Goal: Information Seeking & Learning: Learn about a topic

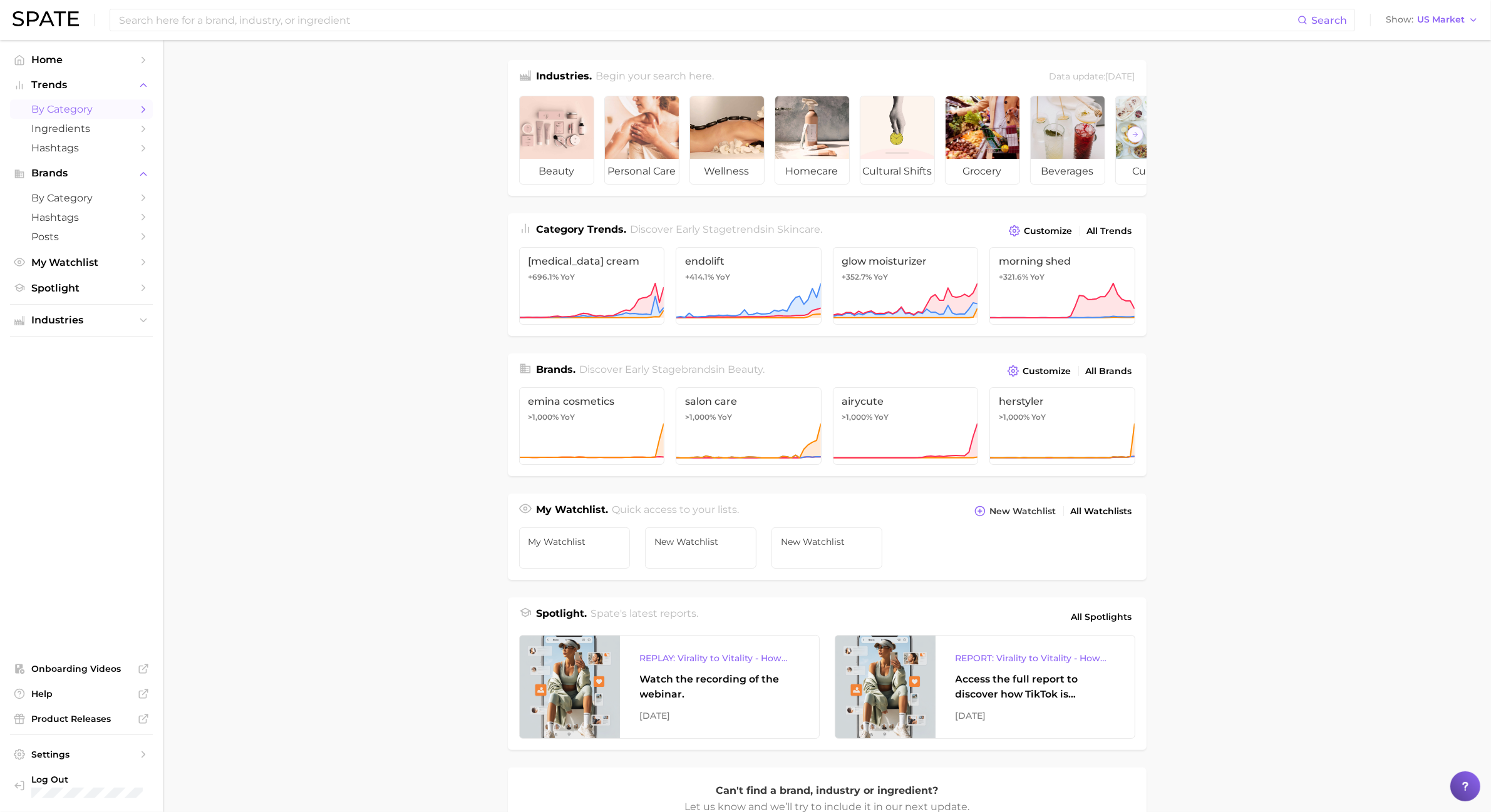
click at [65, 108] on span "by Category" at bounding box center [82, 109] width 100 height 12
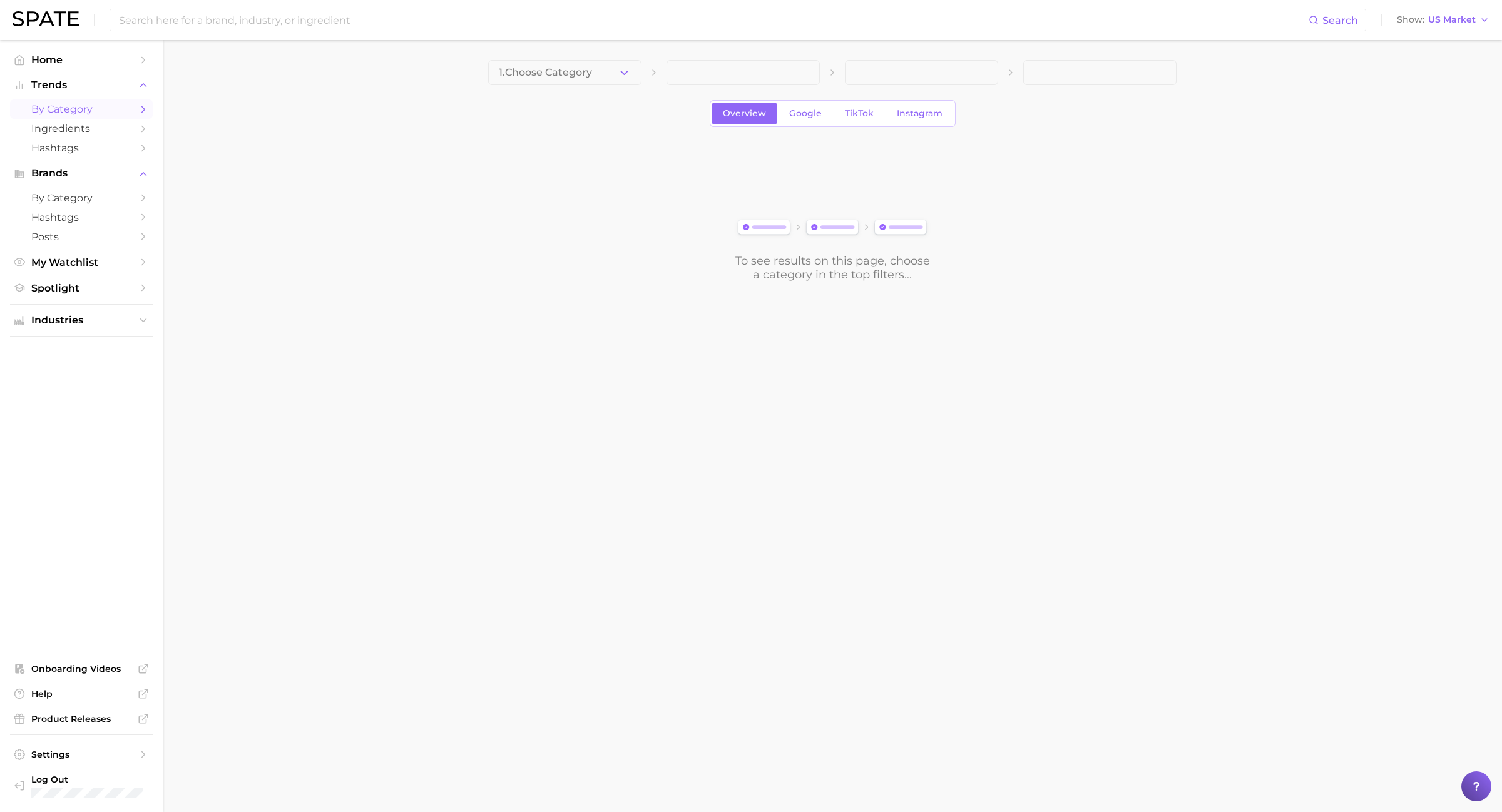
click at [621, 47] on main "1. Choose Category Overview Google TikTok Instagram To see results on this page…" at bounding box center [832, 192] width 1339 height 304
click at [620, 67] on icon "button" at bounding box center [624, 73] width 13 height 13
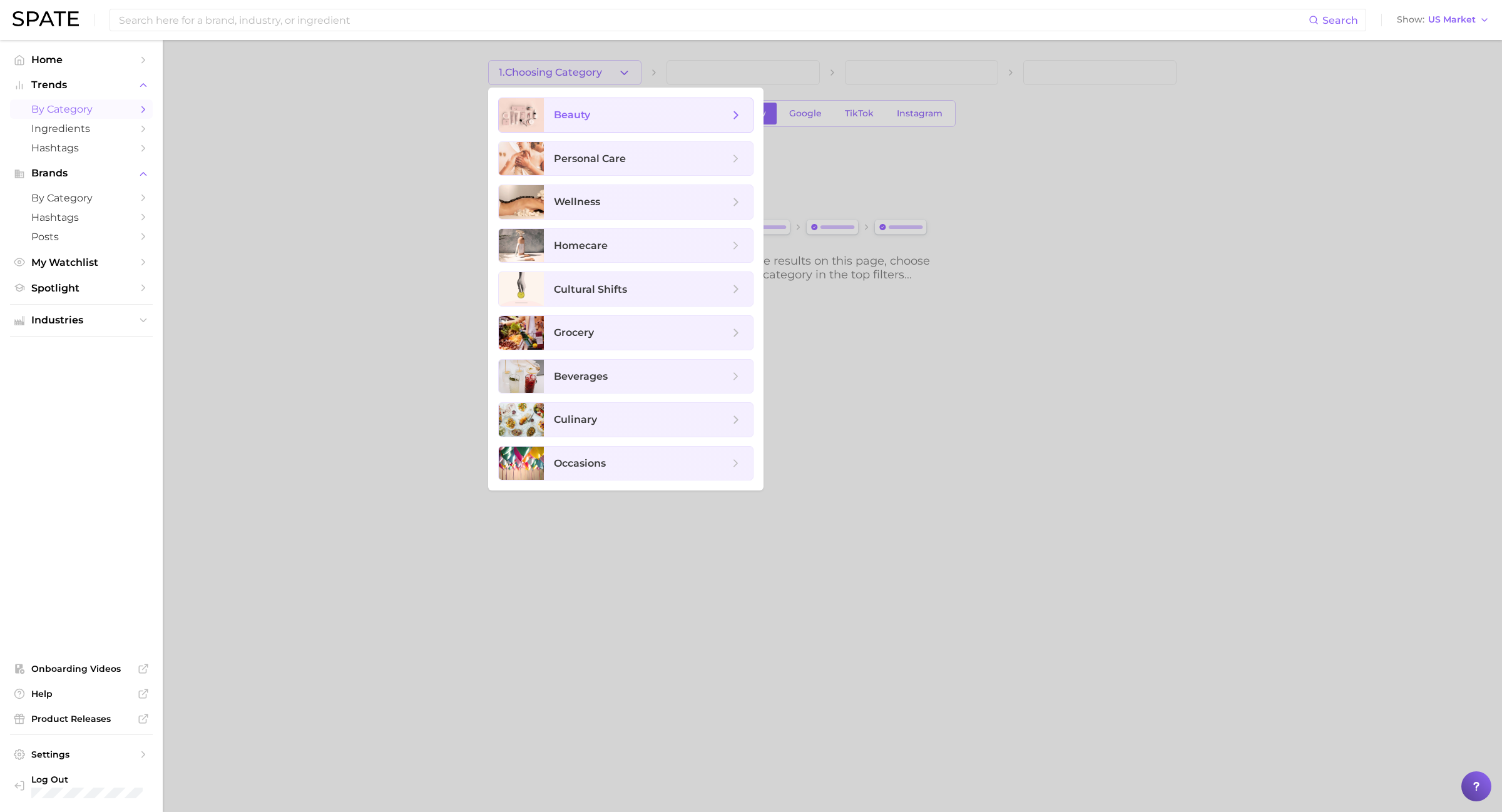
click at [620, 101] on span "beauty" at bounding box center [648, 115] width 209 height 34
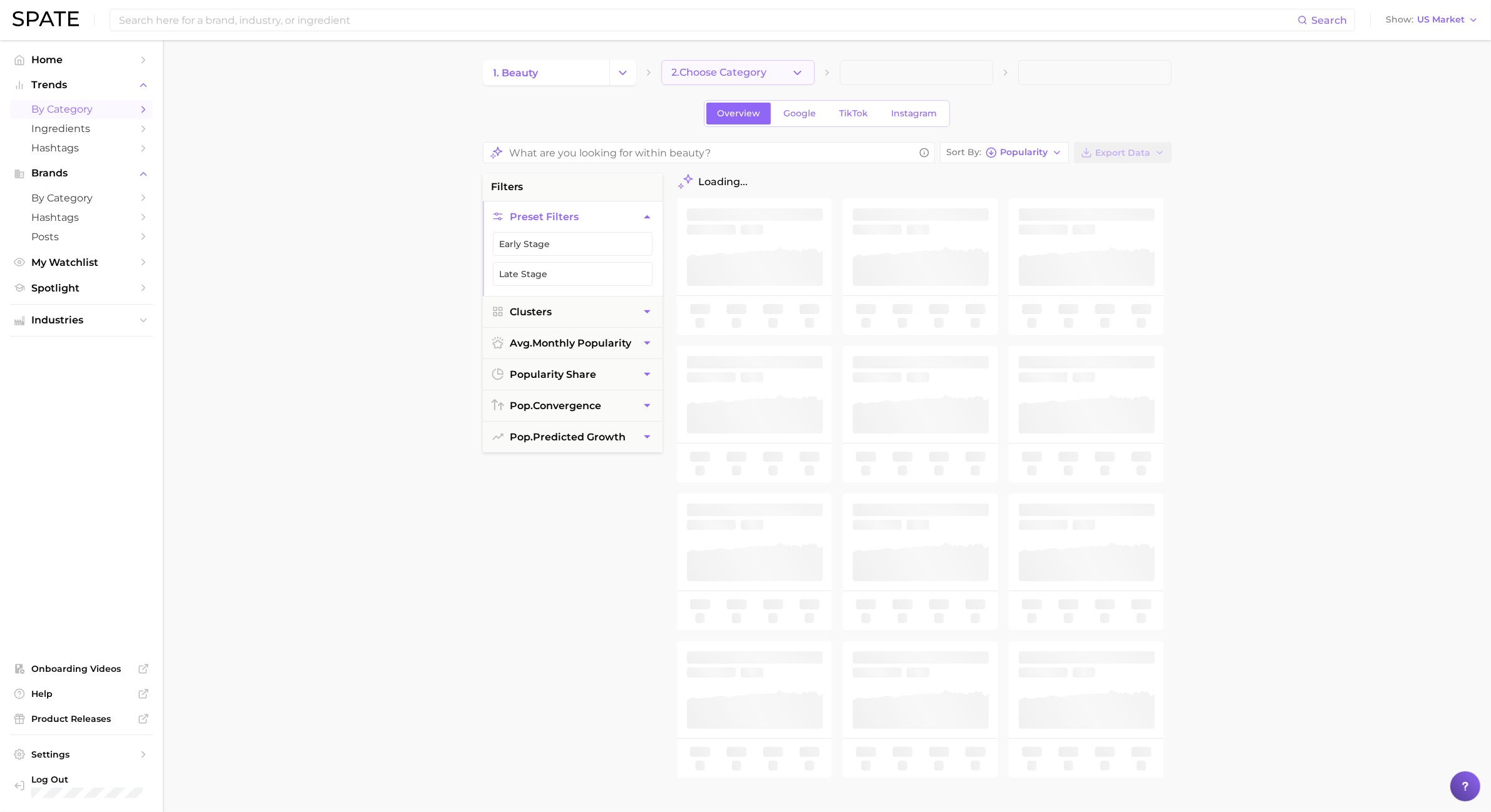
click at [780, 75] on button "2. Choose Category" at bounding box center [737, 73] width 154 height 25
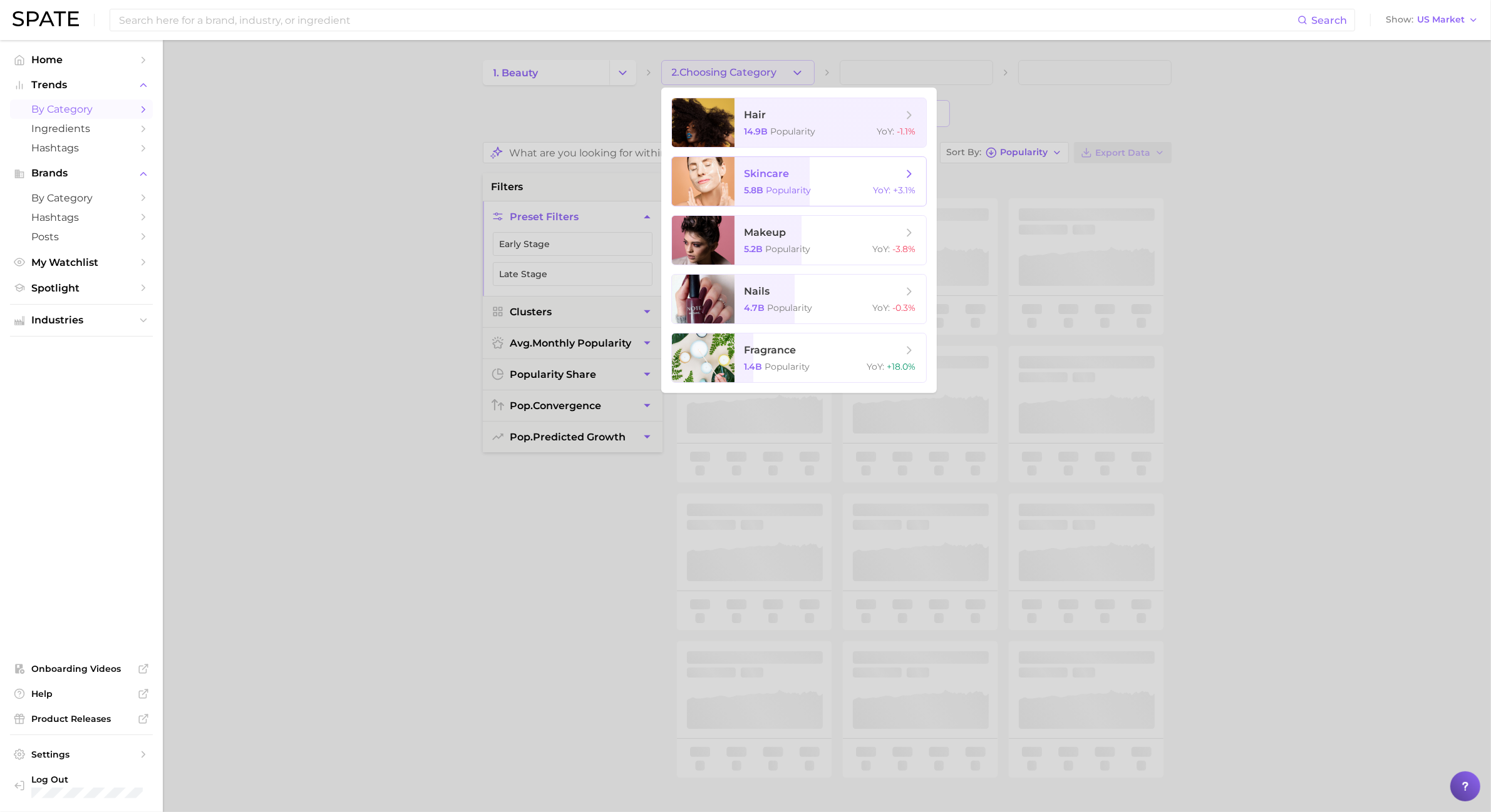
click at [776, 173] on span "skincare" at bounding box center [767, 173] width 45 height 12
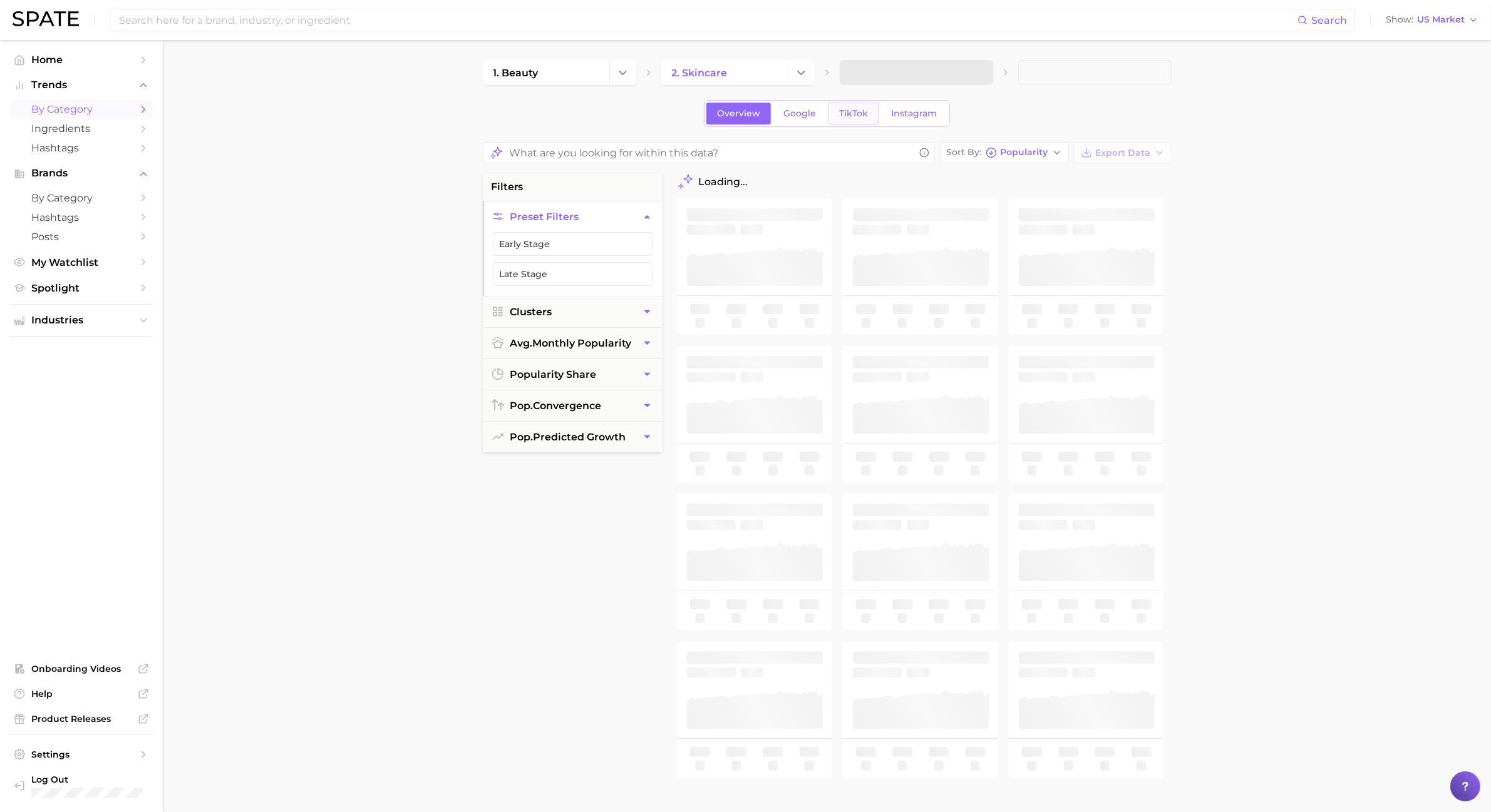
click at [859, 120] on link "TikTok" at bounding box center [853, 113] width 50 height 22
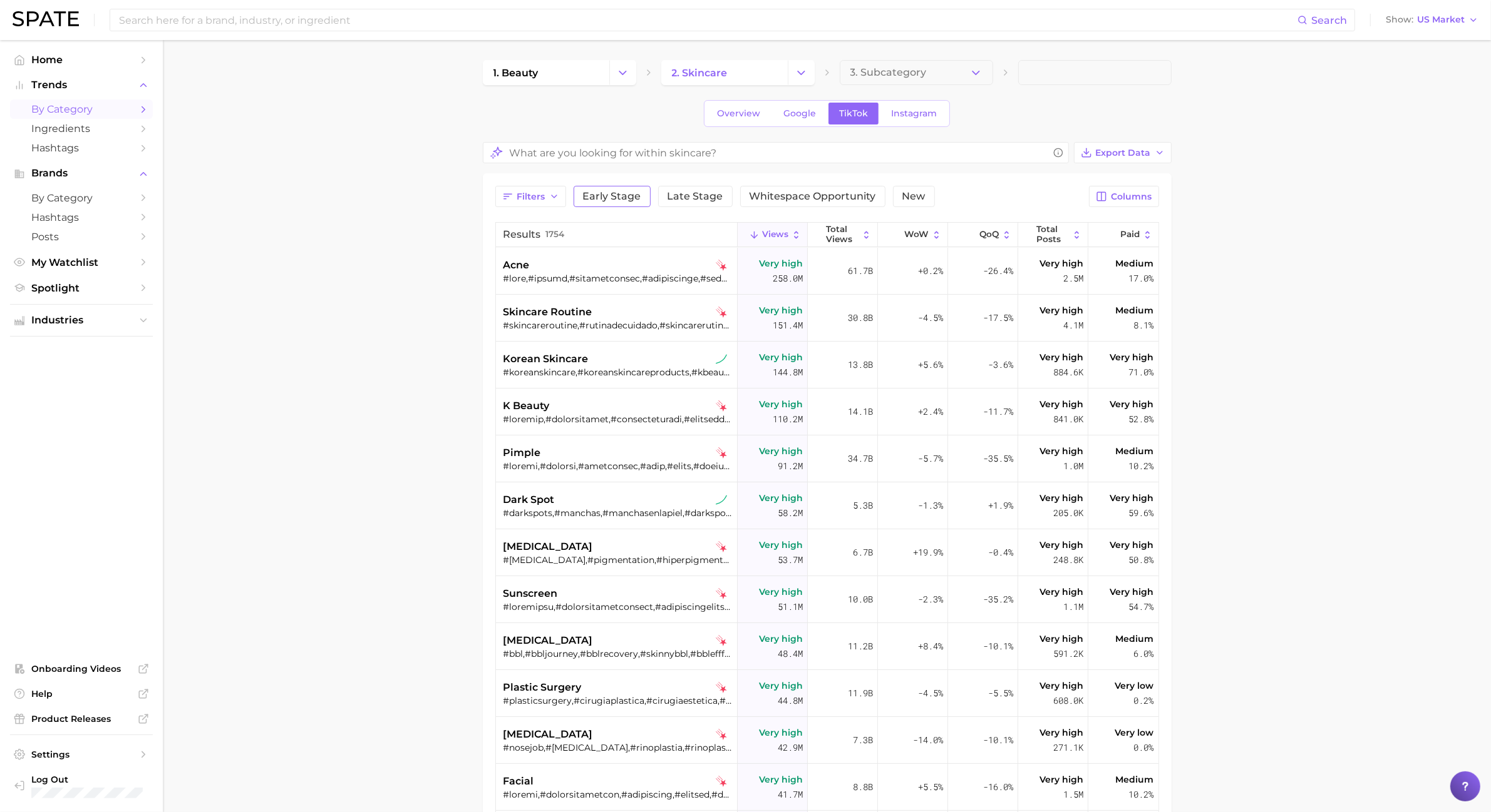
click at [600, 195] on span "Early Stage" at bounding box center [612, 196] width 58 height 10
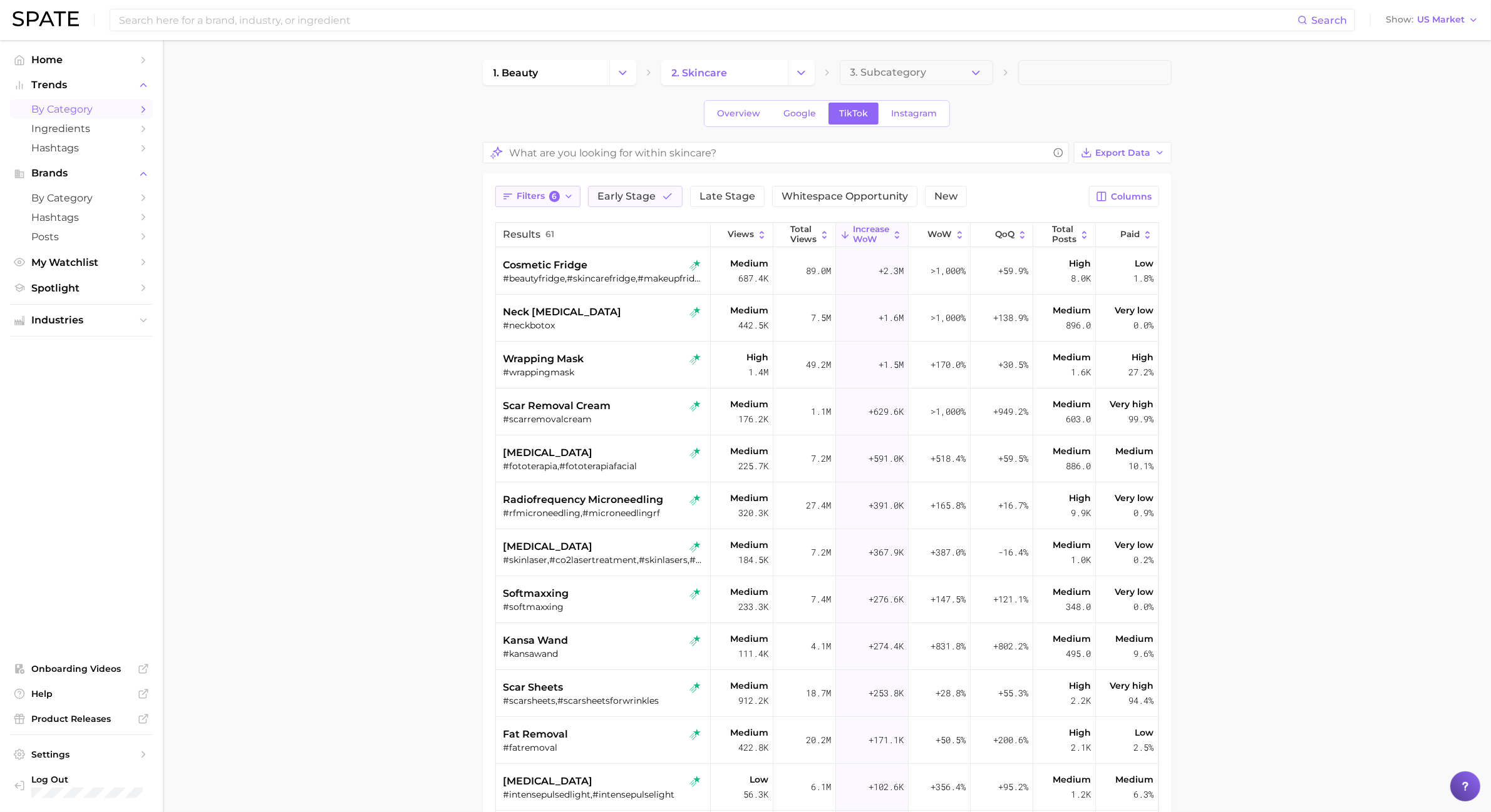
click at [553, 207] on button "Filters 6" at bounding box center [537, 197] width 86 height 22
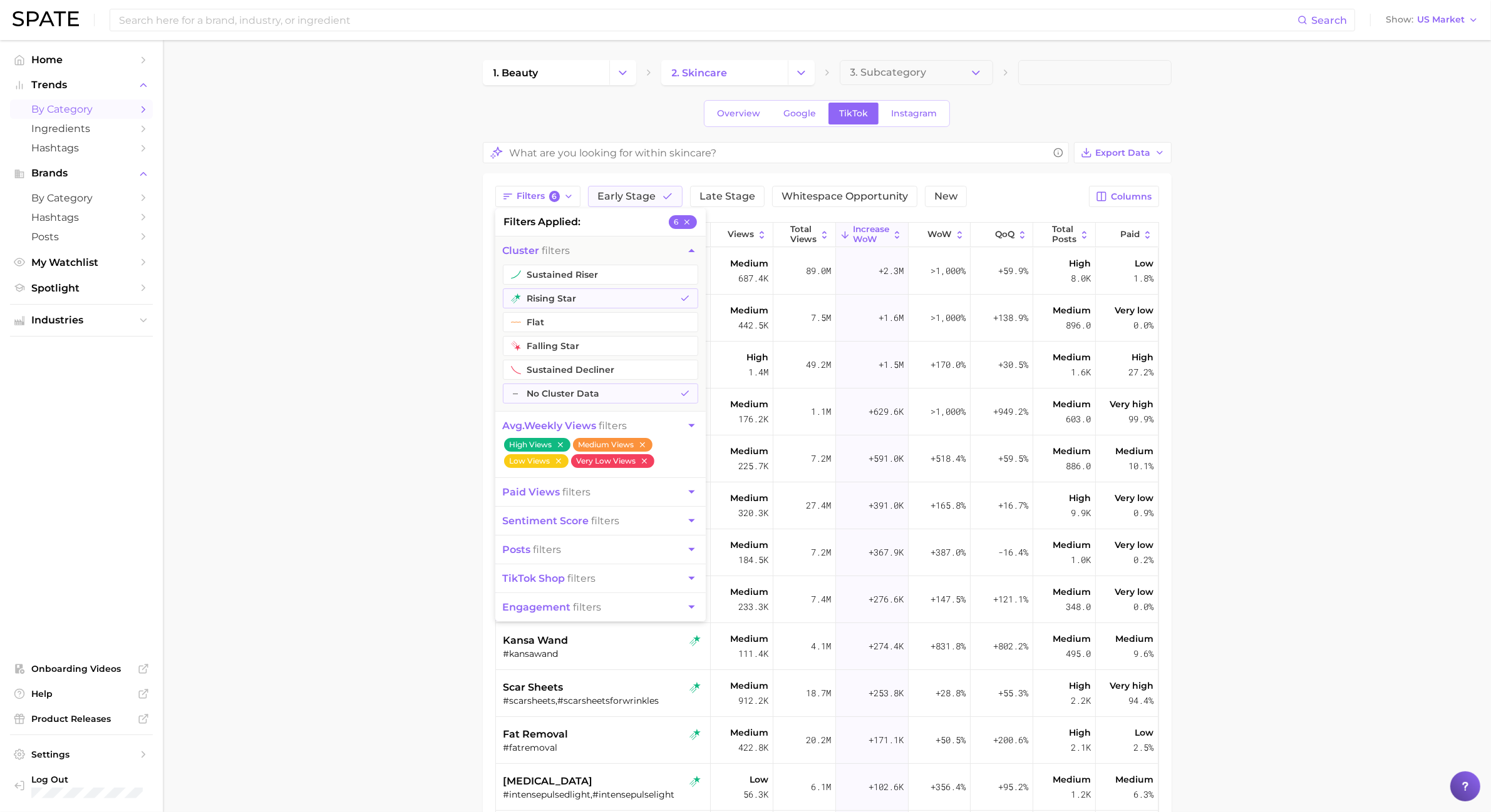
click at [280, 320] on main "1. beauty 2. skincare 3. Subcategory Overview Google TikTok Instagram Export Da…" at bounding box center [827, 575] width 1328 height 1070
